Goal: Information Seeking & Learning: Understand process/instructions

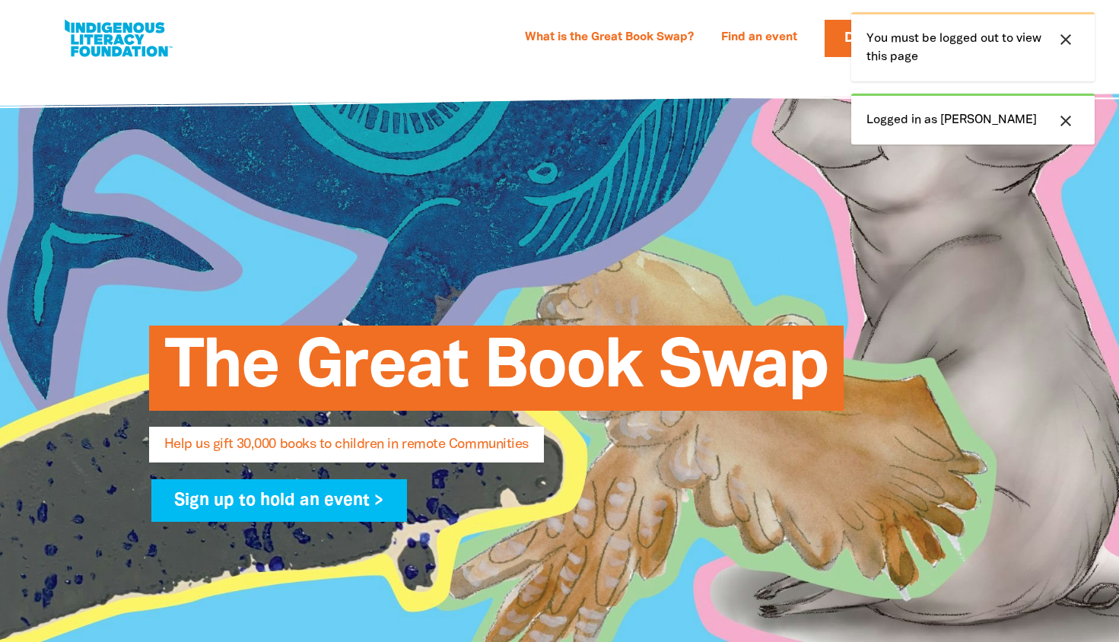
select select "AU"
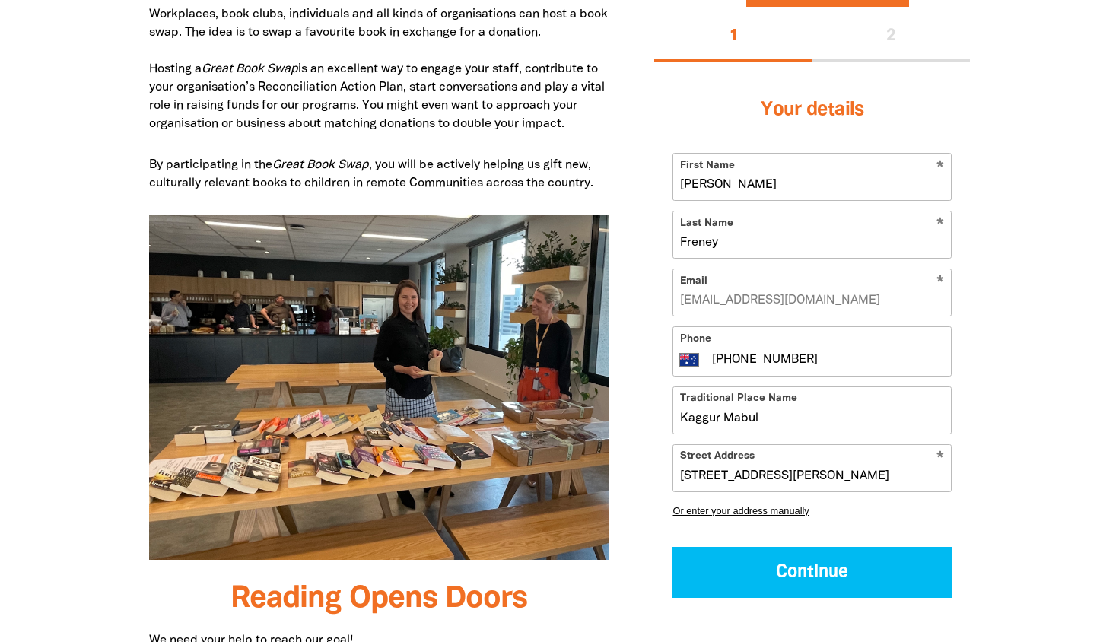
scroll to position [921, 0]
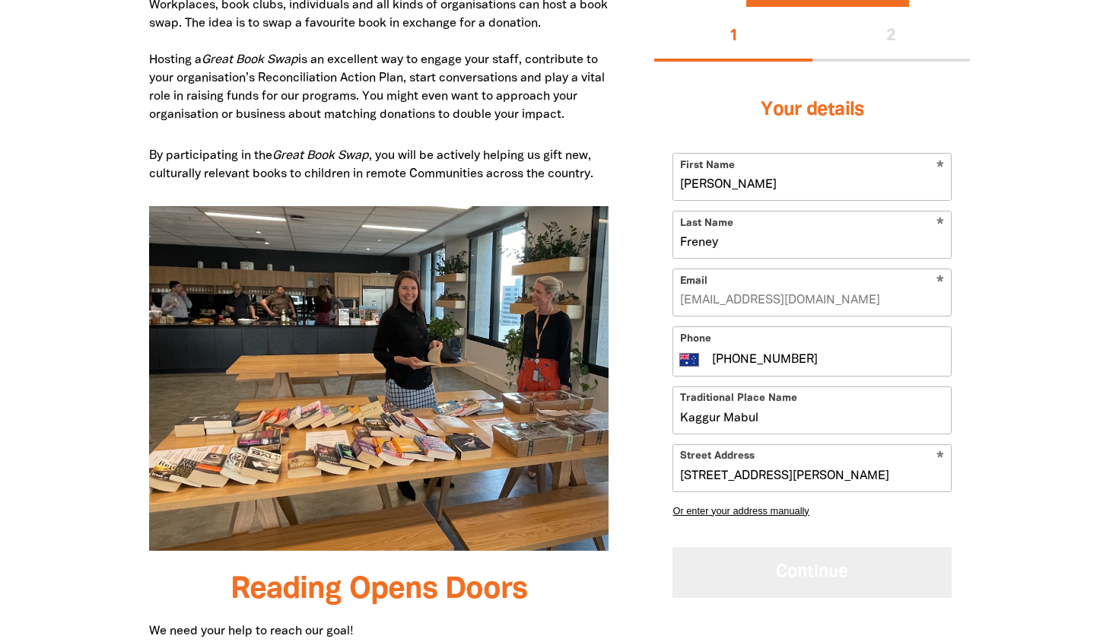
click at [837, 567] on button "Continue" at bounding box center [811, 572] width 279 height 51
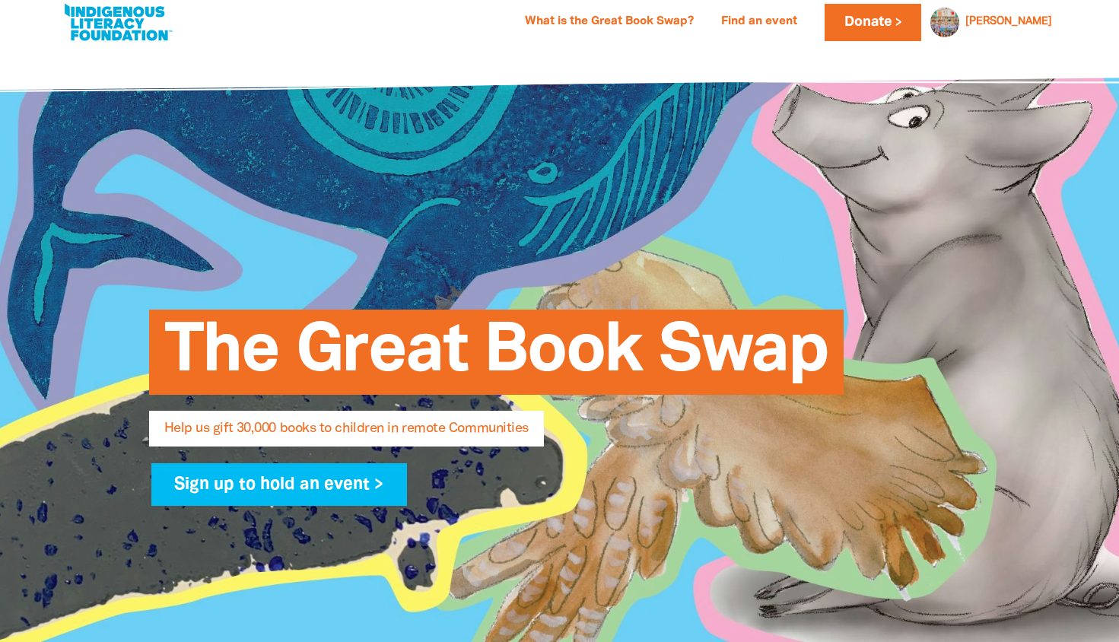
scroll to position [0, 0]
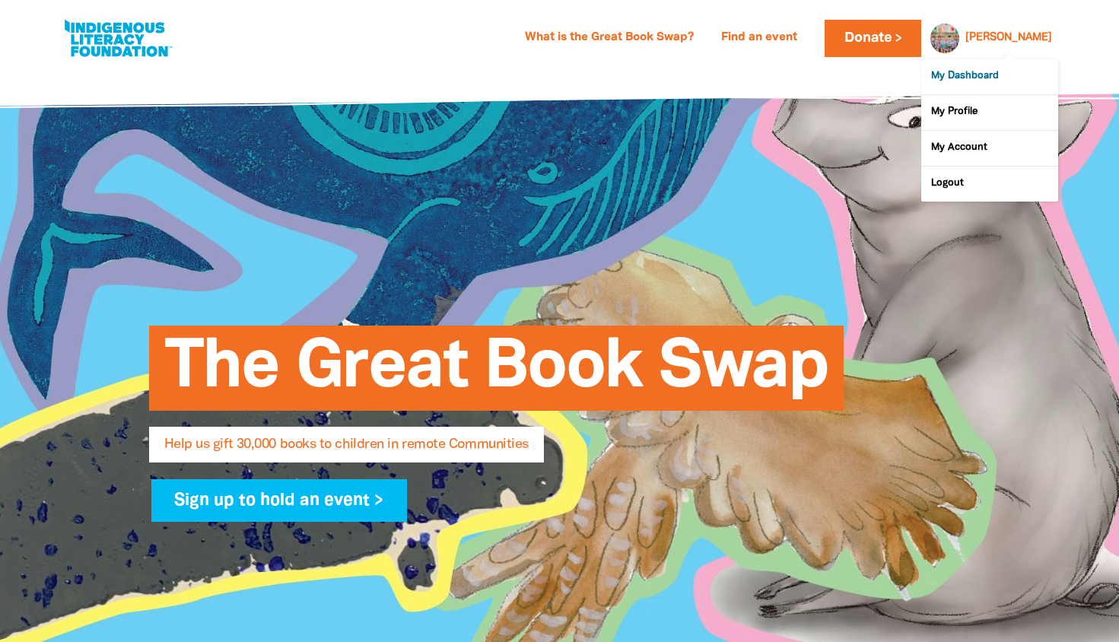
click at [979, 75] on link "My Dashboard" at bounding box center [989, 76] width 137 height 35
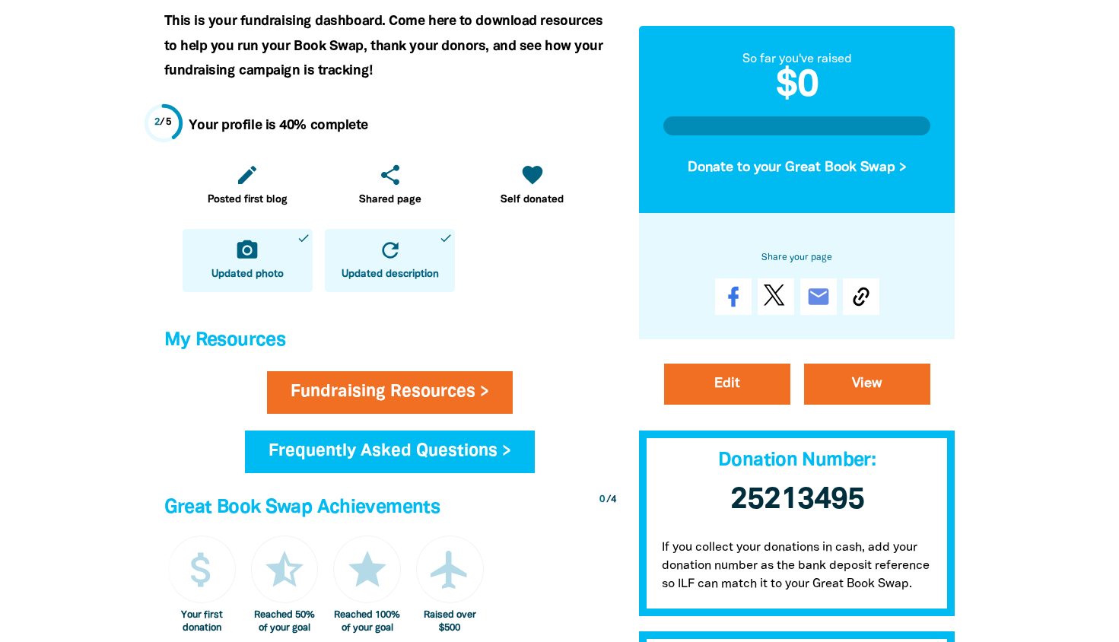
scroll to position [362, 0]
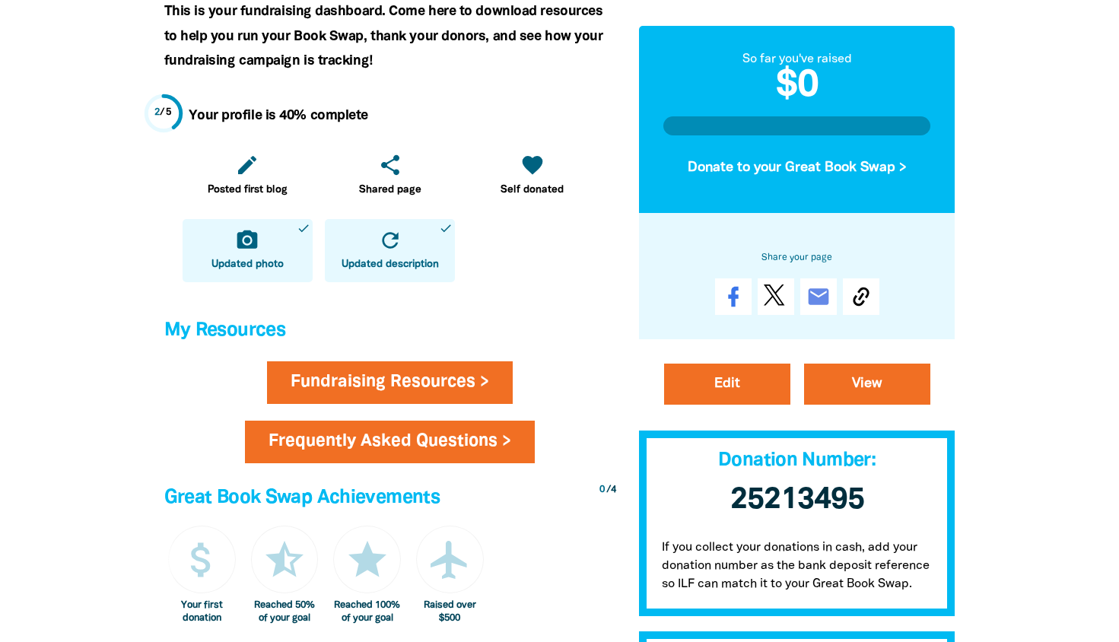
click at [446, 441] on link "Frequently Asked Questions >" at bounding box center [390, 441] width 290 height 43
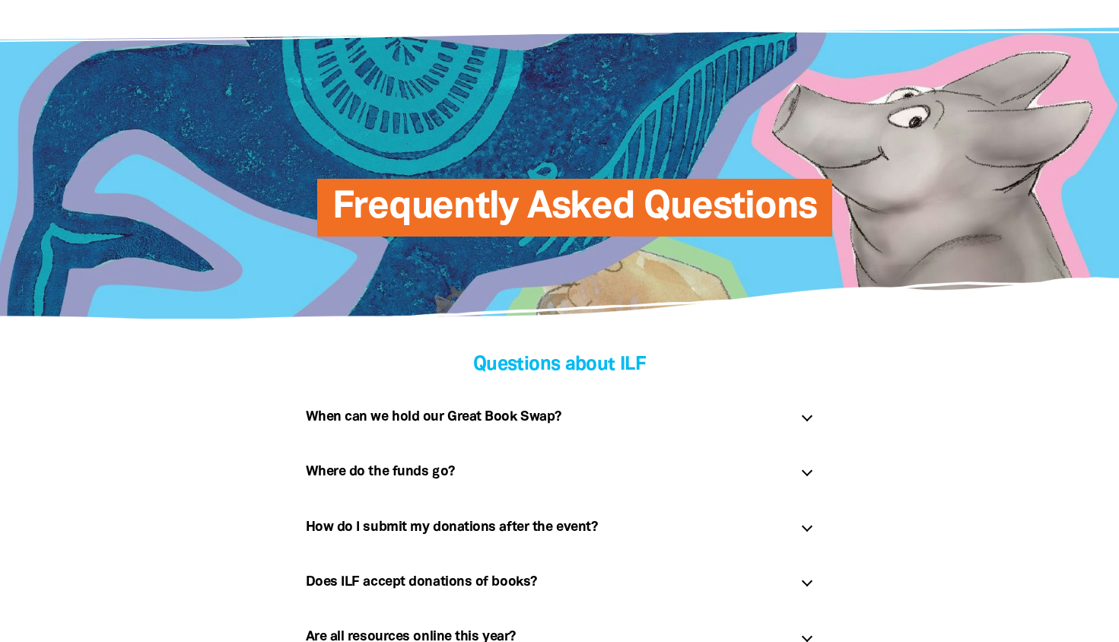
scroll to position [68, 0]
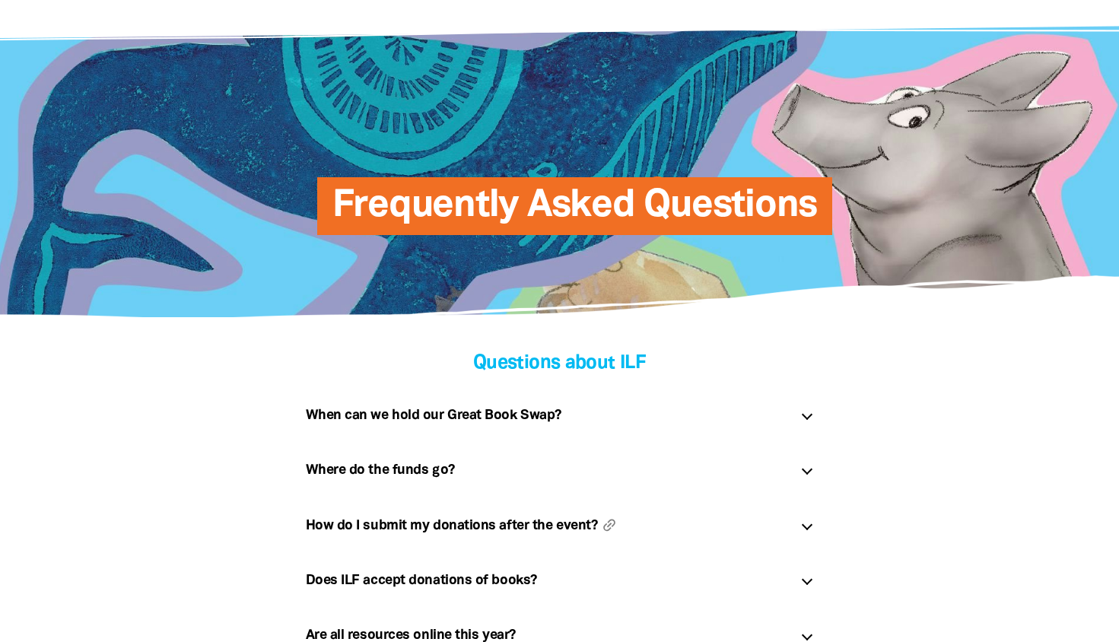
click at [449, 526] on h5 "How do I submit my donations after the event? link" at bounding box center [547, 525] width 483 height 24
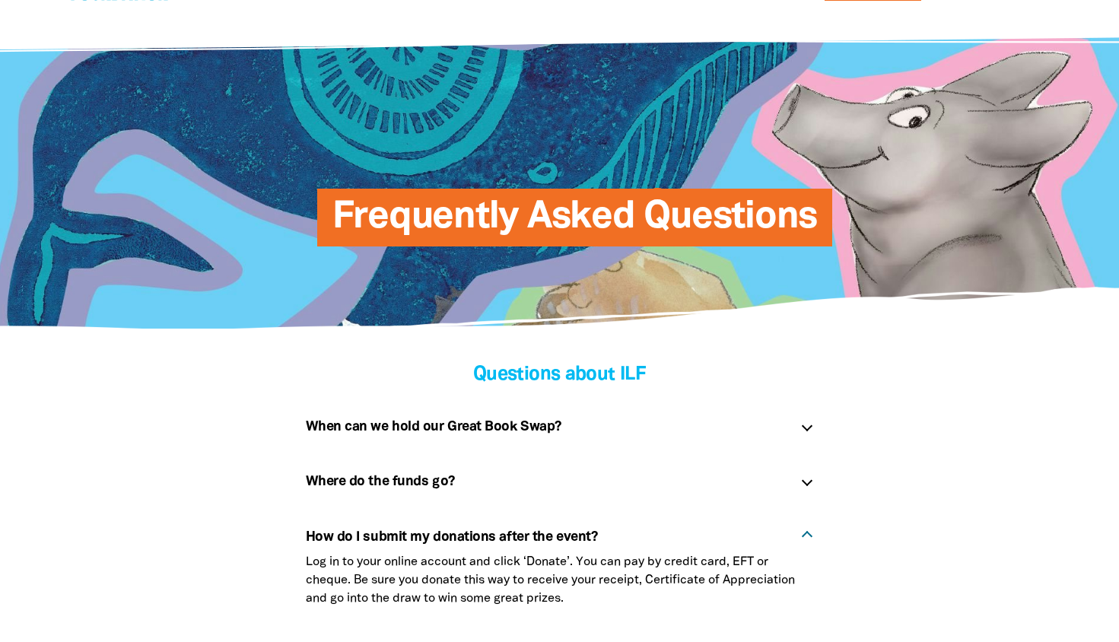
scroll to position [0, 0]
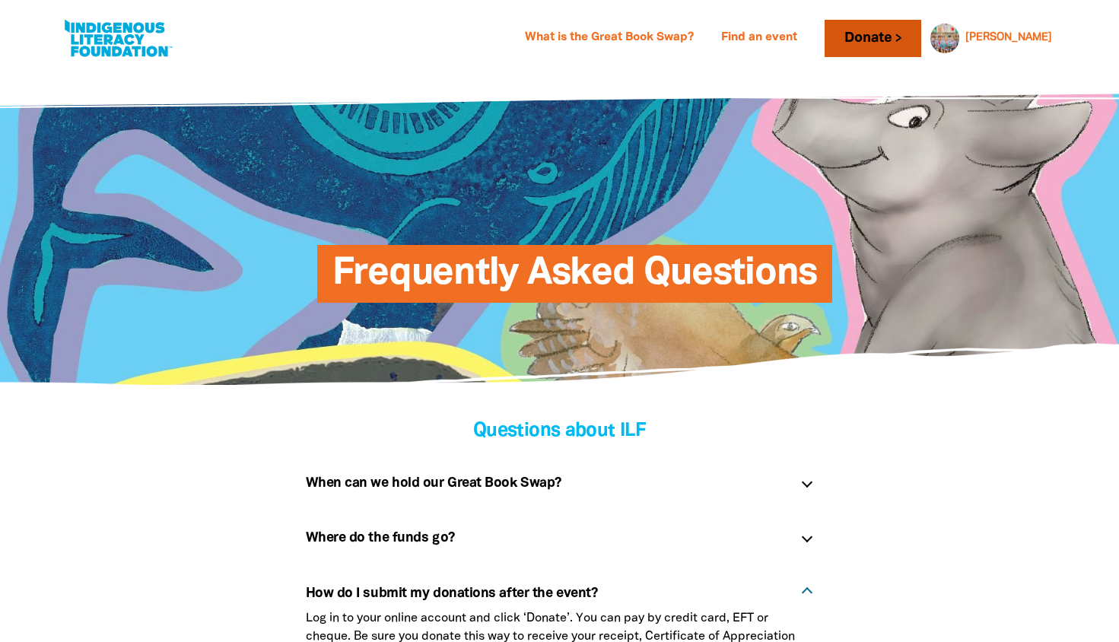
click at [895, 33] on link "Donate" at bounding box center [872, 38] width 96 height 37
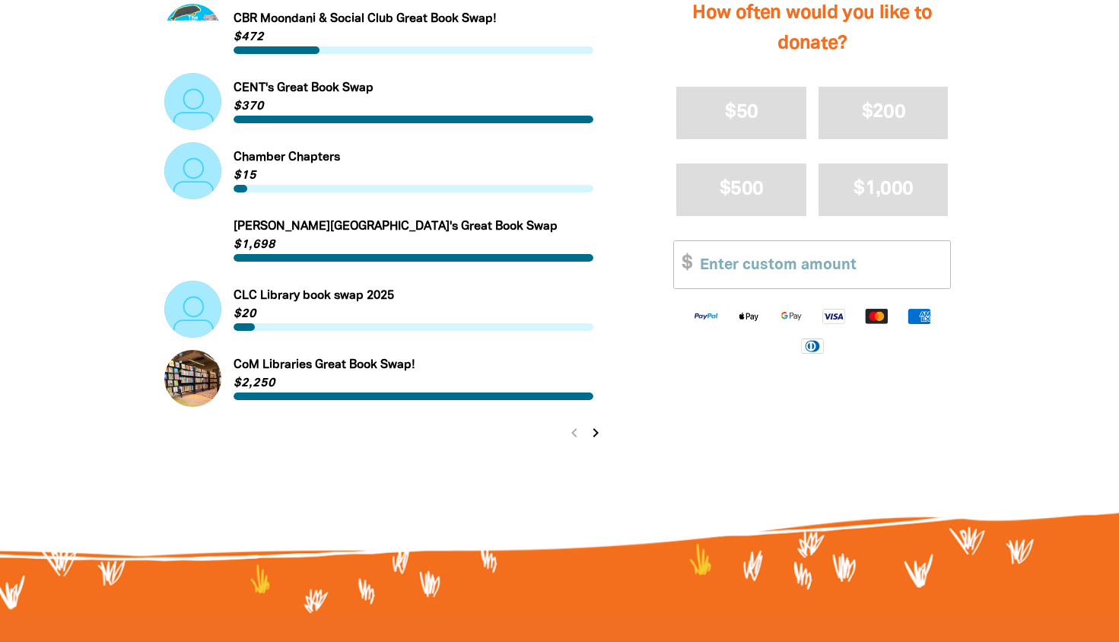
scroll to position [1599, 0]
